Goal: Transaction & Acquisition: Subscribe to service/newsletter

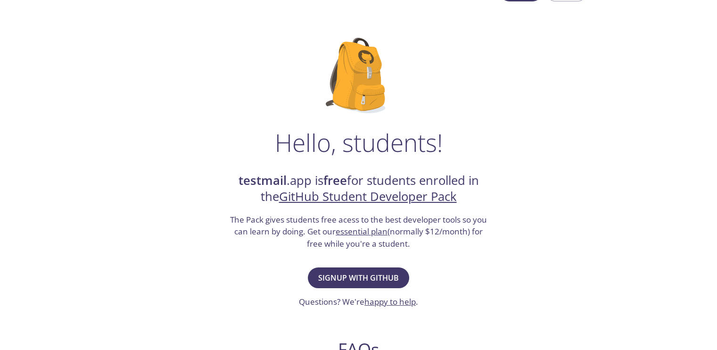
scroll to position [47, 0]
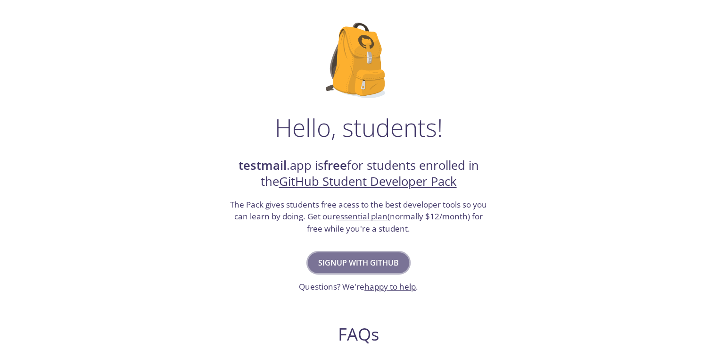
click at [387, 265] on span "Signup with GitHub" at bounding box center [358, 262] width 81 height 13
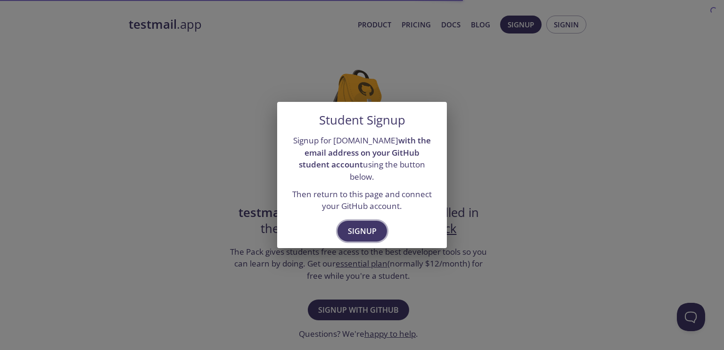
click at [373, 224] on span "Signup" at bounding box center [362, 230] width 29 height 13
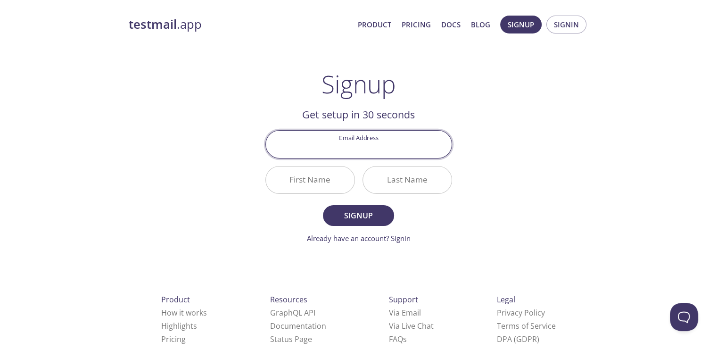
click at [353, 145] on input "Email Address" at bounding box center [359, 144] width 186 height 27
type input "[EMAIL_ADDRESS][DOMAIN_NAME]"
click at [326, 185] on input "First Name" at bounding box center [310, 179] width 89 height 27
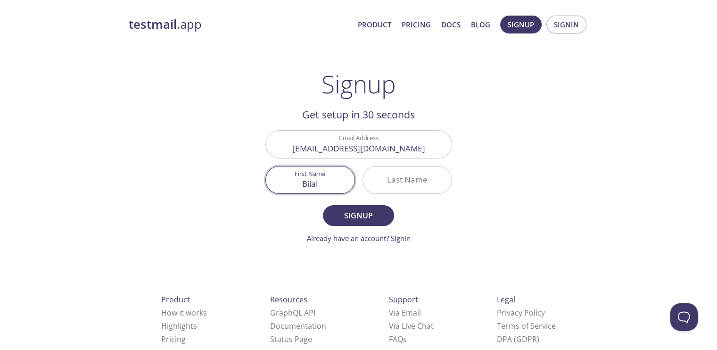
type input "Bilal"
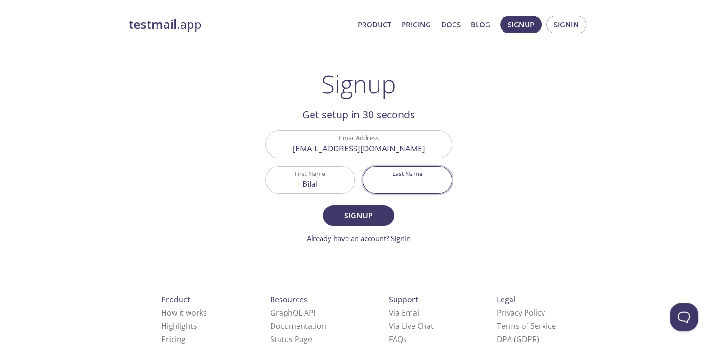
click at [392, 187] on input "Last Name" at bounding box center [407, 179] width 89 height 27
type input "Siddiqui"
click at [379, 215] on span "Signup" at bounding box center [358, 215] width 50 height 13
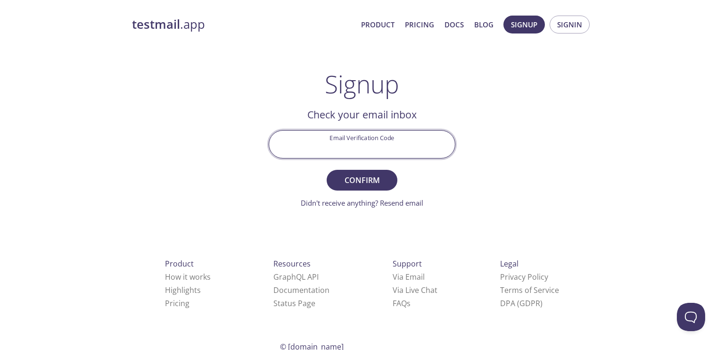
click at [336, 136] on input "Email Verification Code" at bounding box center [362, 144] width 186 height 27
type input "GRLVNFV"
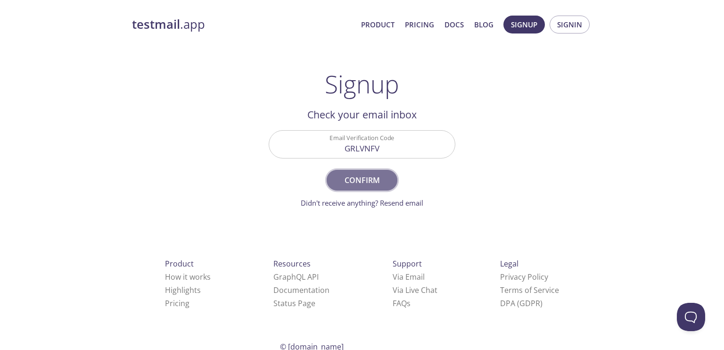
click at [374, 181] on span "Confirm" at bounding box center [362, 179] width 50 height 13
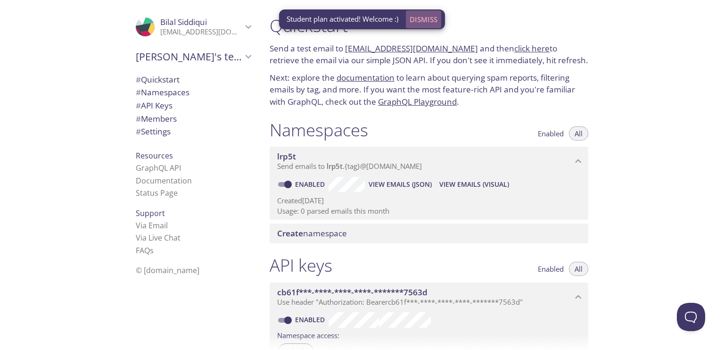
click at [422, 17] on span "Dismiss" at bounding box center [424, 19] width 28 height 12
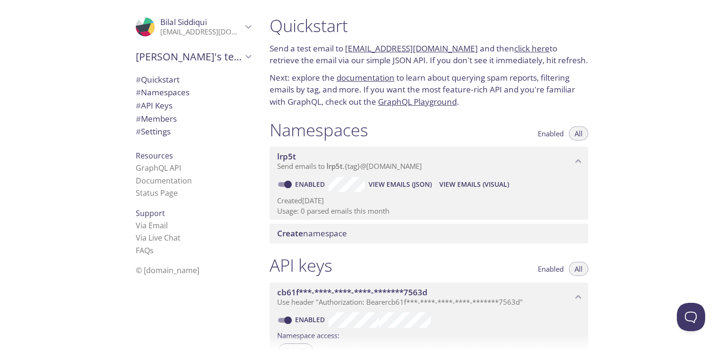
click at [581, 163] on icon "lrp5t namespace" at bounding box center [578, 161] width 12 height 12
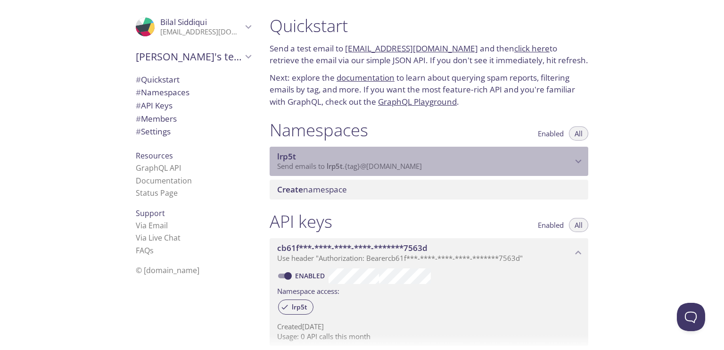
click at [581, 163] on icon "lrp5t namespace" at bounding box center [578, 161] width 12 height 12
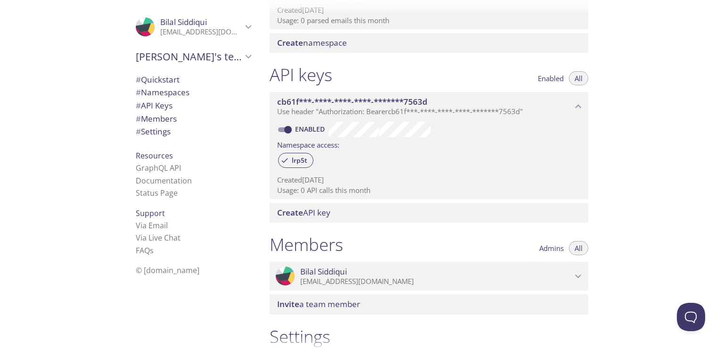
scroll to position [321, 0]
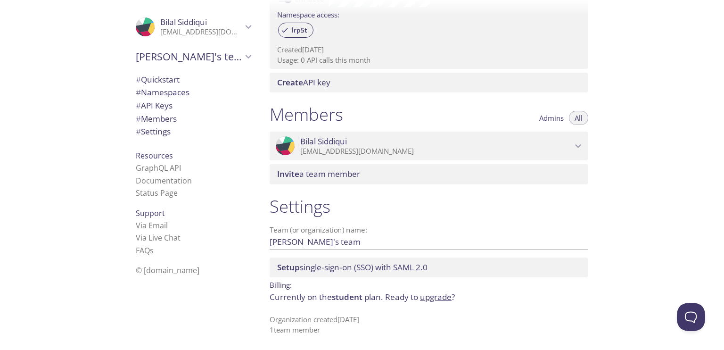
click at [150, 108] on span "# API Keys" at bounding box center [154, 105] width 37 height 11
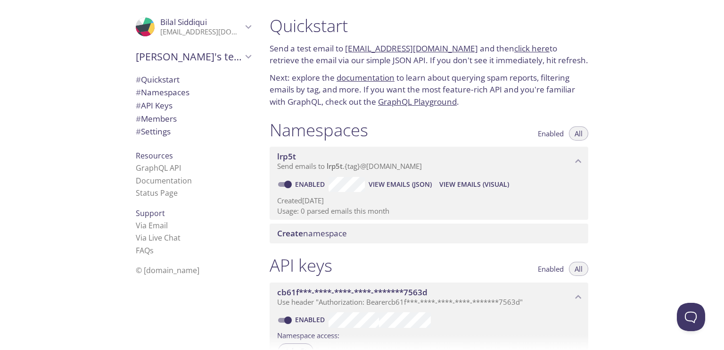
click at [245, 23] on icon "Bilal Siddiqui" at bounding box center [248, 27] width 12 height 12
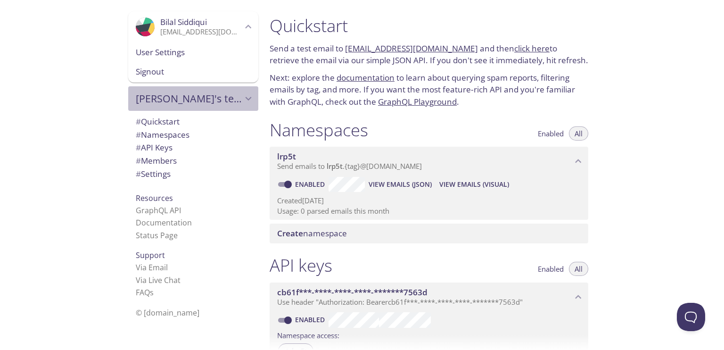
click at [242, 96] on icon "Bilal's team" at bounding box center [248, 98] width 12 height 12
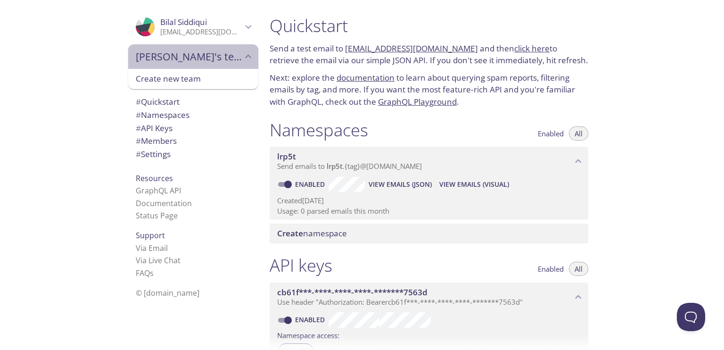
click at [242, 59] on icon "Bilal's team" at bounding box center [248, 56] width 12 height 12
